Goal: Find specific page/section: Find specific page/section

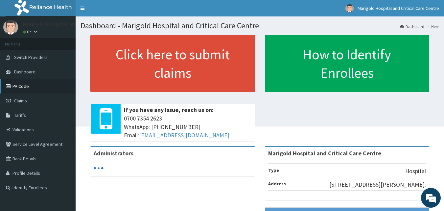
click at [29, 87] on link "PA Code" at bounding box center [38, 86] width 76 height 14
click at [24, 86] on link "PA Code" at bounding box center [38, 86] width 76 height 14
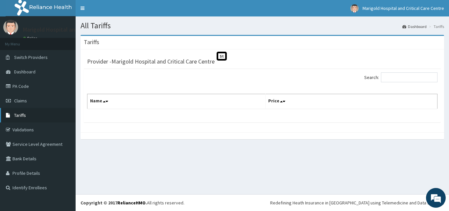
click at [19, 114] on span "Tariffs" at bounding box center [20, 115] width 12 height 6
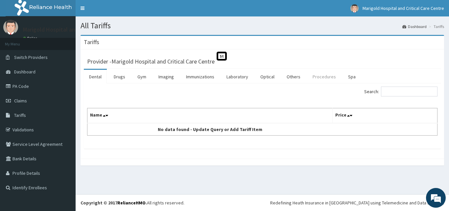
click at [317, 77] on link "Procedures" at bounding box center [324, 77] width 34 height 14
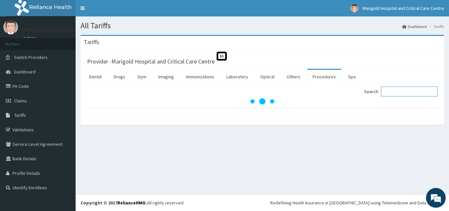
click at [405, 91] on input "Search:" at bounding box center [409, 91] width 56 height 10
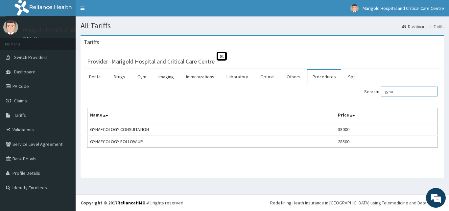
type input "gyna"
